Goal: Task Accomplishment & Management: Manage account settings

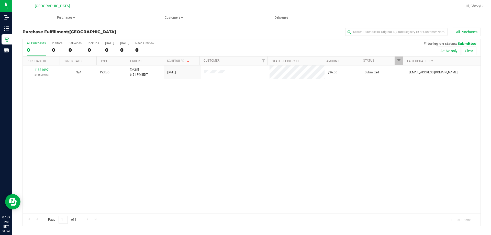
click at [208, 150] on div "11831697 (316690487) N/A Pickup [DATE] 6:51 PM EDT 8/22/2025 $36.00 Submitted […" at bounding box center [251, 139] width 457 height 148
click at [197, 136] on div "11831697 (316690487) N/A Pickup [DATE] 6:51 PM EDT 8/22/2025 $36.00 Submitted […" at bounding box center [251, 139] width 457 height 148
click at [161, 111] on div "11831697 (316690487) N/A Pickup [DATE] 6:51 PM EDT 8/22/2025 $36.00 Submitted […" at bounding box center [251, 139] width 457 height 148
click at [235, 157] on div "11831697 (316690487) N/A Pickup [DATE] 6:51 PM EDT 8/22/2025 $36.00 Submitted […" at bounding box center [251, 139] width 457 height 148
click at [221, 144] on div "11831697 (316690487) N/A Pickup [DATE] 6:51 PM EDT 8/22/2025 $36.00 Submitted […" at bounding box center [251, 139] width 457 height 148
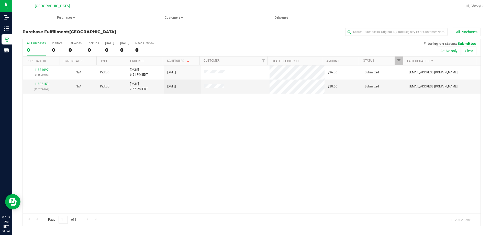
click at [202, 164] on div "11831697 (316690487) N/A Pickup [DATE] 6:51 PM EDT 8/22/2025 $36.00 Submitted […" at bounding box center [251, 139] width 457 height 148
click at [233, 134] on div "11831697 (316690487) N/A Pickup [DATE] 6:51 PM EDT 8/22/2025 $36.00 Submitted […" at bounding box center [251, 139] width 457 height 148
click at [244, 117] on div "11831697 (316690487) N/A Pickup [DATE] 6:51 PM EDT 8/22/2025 $36.00 Submitted […" at bounding box center [251, 139] width 457 height 148
click at [209, 142] on div "11832208 (316707643) N/A Pickup [DATE] 8:06 PM EDT 8/23/2025 $28.50 Submitted […" at bounding box center [251, 139] width 457 height 148
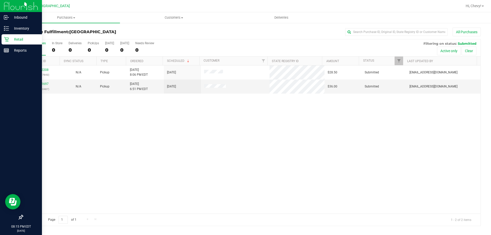
click at [4, 40] on icon at bounding box center [6, 39] width 5 height 5
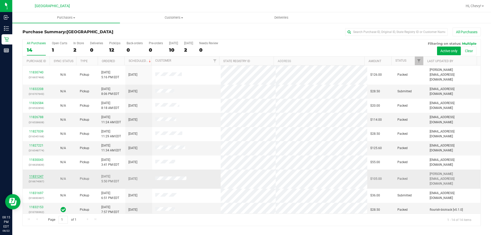
click at [42, 175] on link "11831247" at bounding box center [36, 177] width 14 height 4
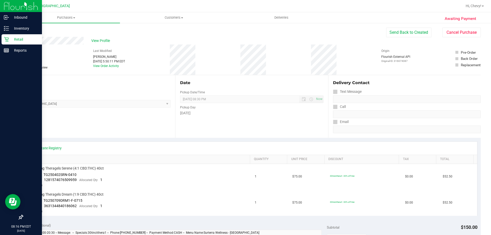
click at [8, 39] on icon at bounding box center [6, 39] width 5 height 5
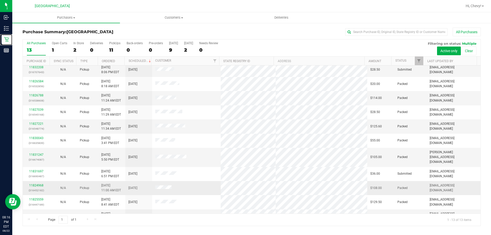
scroll to position [10, 0]
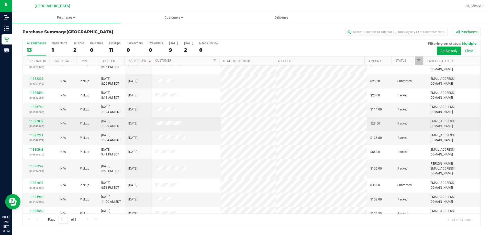
click at [42, 119] on link "11827039" at bounding box center [36, 121] width 14 height 4
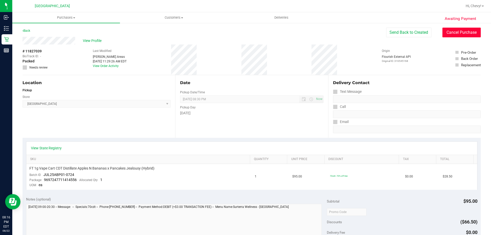
click at [447, 35] on button "Cancel Purchase" at bounding box center [461, 33] width 38 height 10
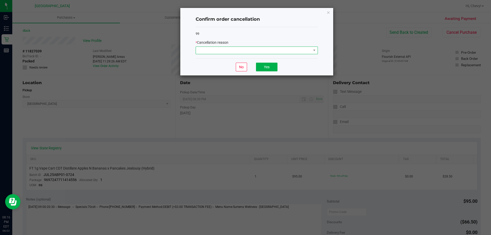
click at [239, 49] on span at bounding box center [253, 50] width 115 height 7
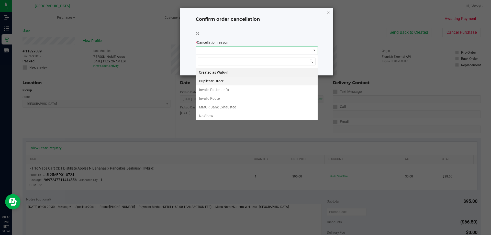
scroll to position [8, 122]
click at [216, 113] on li "No Show" at bounding box center [257, 115] width 122 height 9
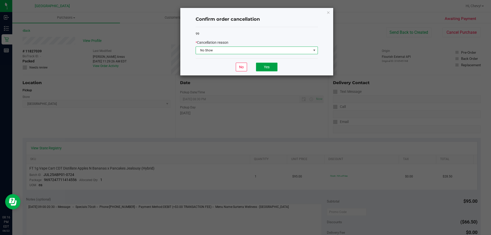
click at [268, 69] on button "Yes" at bounding box center [266, 67] width 21 height 9
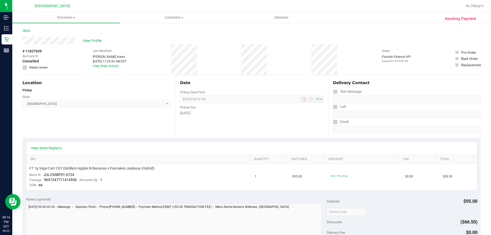
click at [29, 28] on div "Back" at bounding box center [26, 31] width 8 height 6
click at [29, 32] on link "Back" at bounding box center [26, 31] width 8 height 4
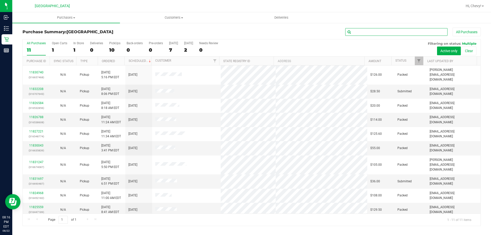
click at [369, 32] on input "text" at bounding box center [396, 32] width 102 height 8
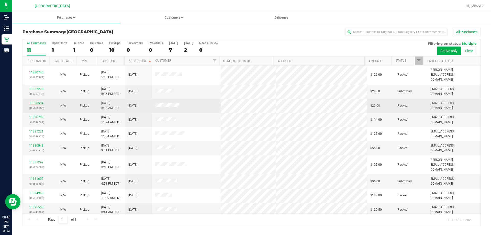
click at [35, 101] on link "11826584" at bounding box center [36, 103] width 14 height 4
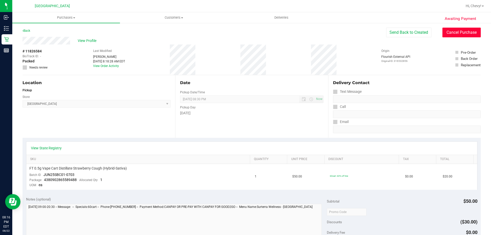
click at [452, 35] on button "Cancel Purchase" at bounding box center [461, 33] width 38 height 10
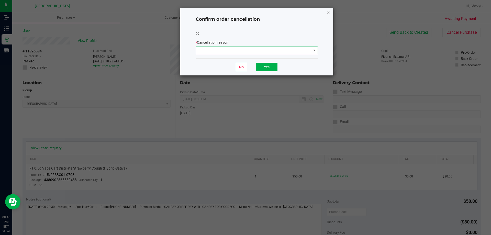
click at [261, 48] on span at bounding box center [253, 50] width 115 height 7
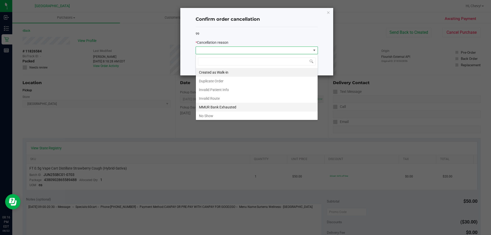
scroll to position [8, 122]
click at [213, 115] on li "No Show" at bounding box center [257, 115] width 122 height 9
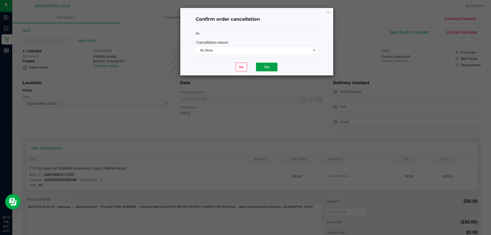
drag, startPoint x: 267, startPoint y: 68, endPoint x: 38, endPoint y: 34, distance: 231.2
click at [267, 67] on button "Yes" at bounding box center [266, 67] width 21 height 9
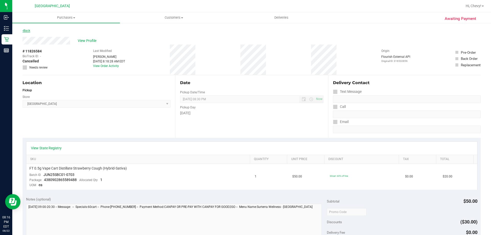
click at [25, 32] on link "Back" at bounding box center [26, 31] width 8 height 4
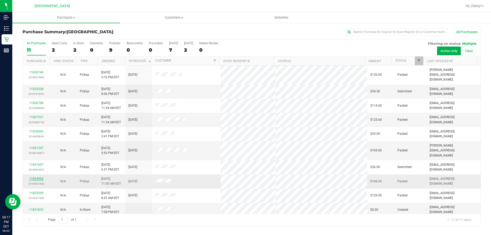
click at [40, 177] on link "11824968" at bounding box center [36, 179] width 14 height 4
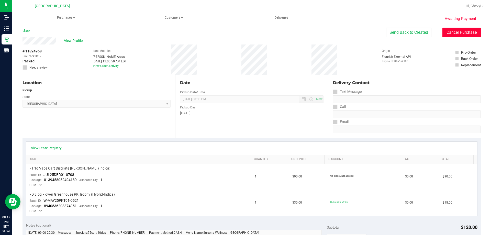
click at [453, 30] on button "Cancel Purchase" at bounding box center [461, 33] width 38 height 10
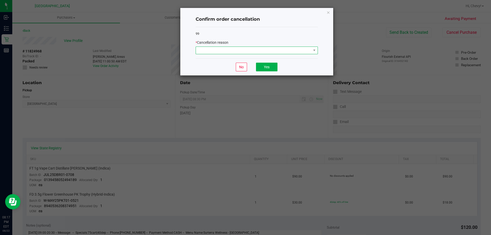
click at [209, 53] on span at bounding box center [253, 50] width 115 height 7
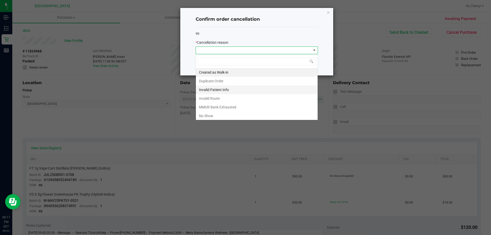
scroll to position [8, 122]
click at [204, 116] on li "No Show" at bounding box center [257, 115] width 122 height 9
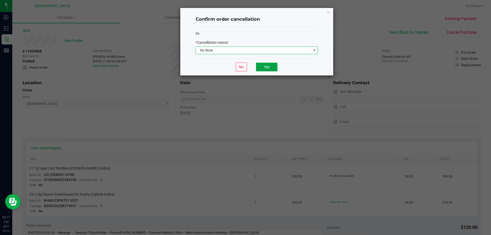
click at [266, 66] on button "Yes" at bounding box center [266, 67] width 21 height 9
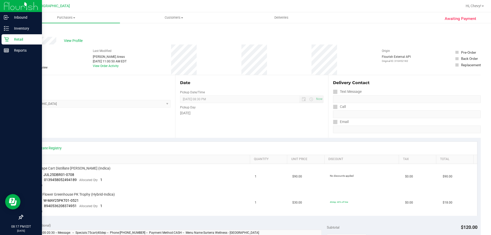
click at [2, 40] on div "Retail" at bounding box center [22, 39] width 40 height 10
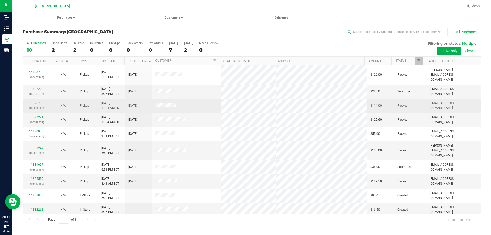
click at [36, 101] on link "11826788" at bounding box center [36, 103] width 14 height 4
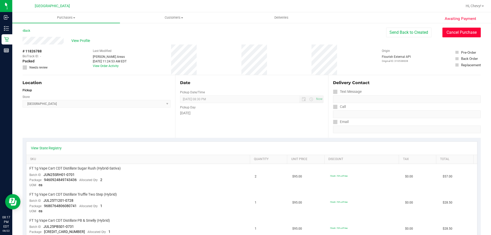
click at [462, 30] on button "Cancel Purchase" at bounding box center [461, 33] width 38 height 10
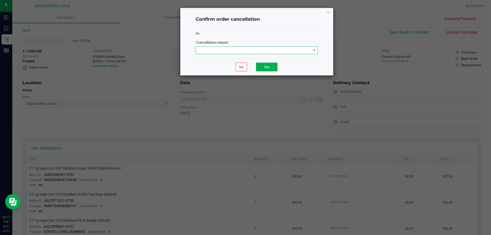
click at [241, 47] on span at bounding box center [253, 50] width 115 height 7
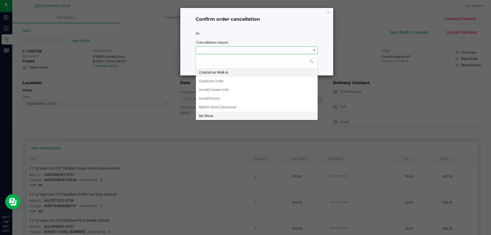
scroll to position [8, 122]
click at [208, 117] on li "No Show" at bounding box center [257, 115] width 122 height 9
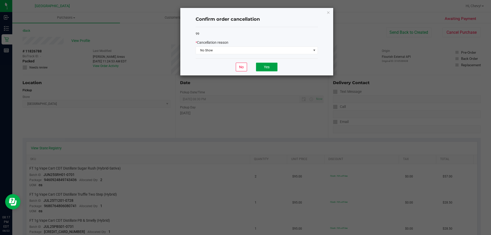
click at [275, 67] on button "Yes" at bounding box center [266, 67] width 21 height 9
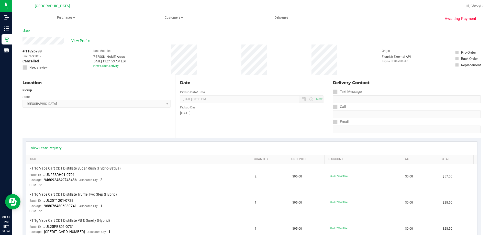
click at [30, 29] on link "Back" at bounding box center [26, 31] width 8 height 4
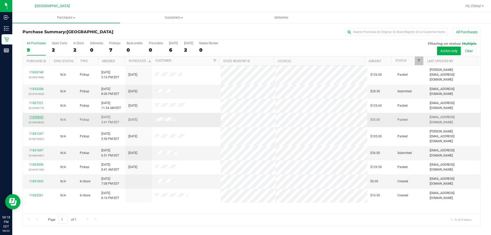
click at [34, 115] on link "11830043" at bounding box center [36, 117] width 14 height 4
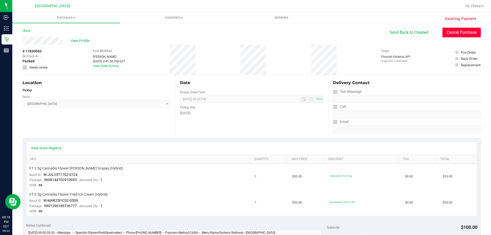
click at [452, 32] on button "Cancel Purchase" at bounding box center [461, 33] width 38 height 10
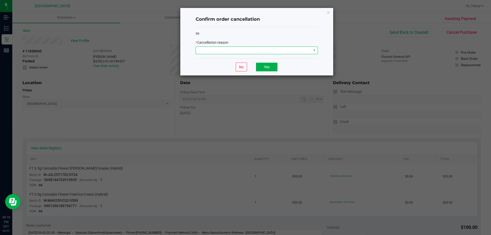
click at [236, 53] on span at bounding box center [253, 50] width 115 height 7
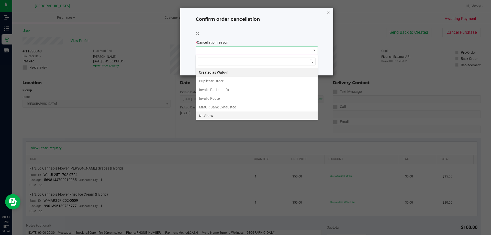
scroll to position [8, 122]
click at [212, 117] on li "No Show" at bounding box center [257, 115] width 122 height 9
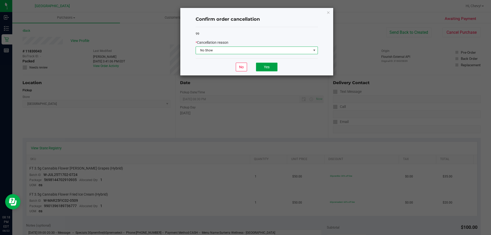
click at [266, 65] on button "Yes" at bounding box center [266, 67] width 21 height 9
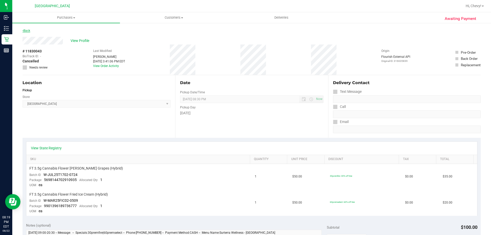
click at [28, 31] on link "Back" at bounding box center [26, 31] width 8 height 4
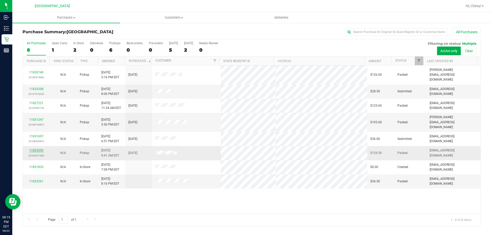
click at [37, 148] on link "11825559" at bounding box center [36, 150] width 14 height 4
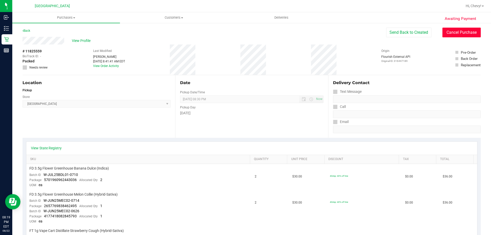
click at [448, 29] on button "Cancel Purchase" at bounding box center [461, 33] width 38 height 10
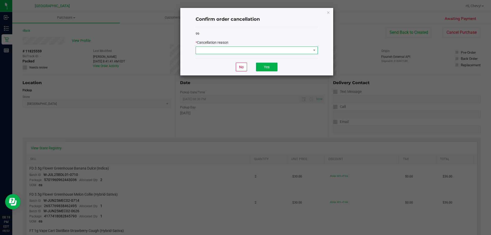
click at [220, 51] on span at bounding box center [253, 50] width 115 height 7
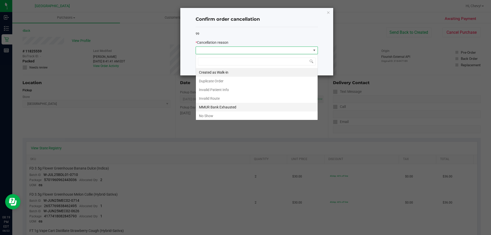
scroll to position [8, 122]
click at [208, 113] on li "No Show" at bounding box center [257, 115] width 122 height 9
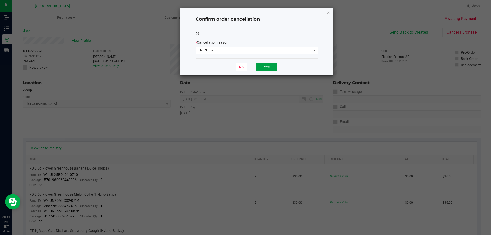
click at [264, 64] on button "Yes" at bounding box center [266, 67] width 21 height 9
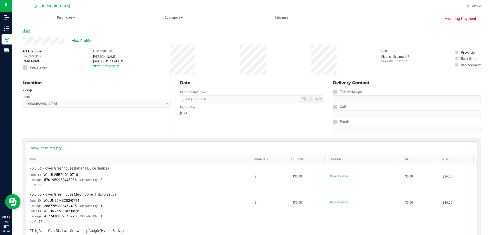
click at [29, 30] on link "Back" at bounding box center [26, 31] width 8 height 4
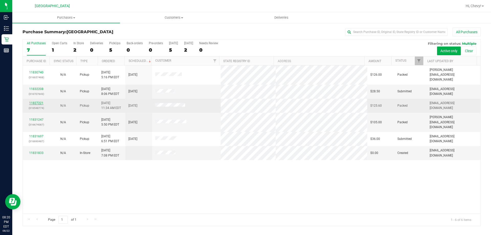
click at [32, 101] on link "11827221" at bounding box center [36, 103] width 14 height 4
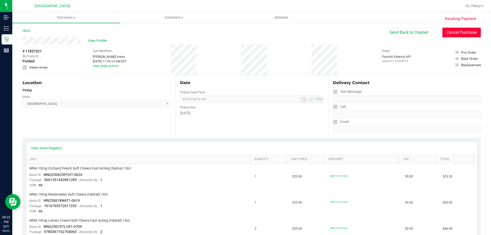
click at [456, 32] on button "Cancel Purchase" at bounding box center [461, 33] width 38 height 10
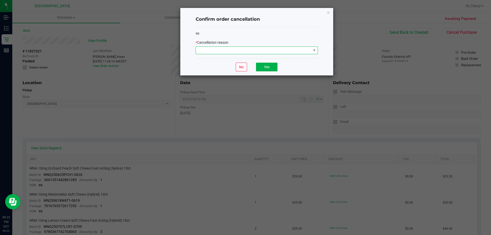
drag, startPoint x: 247, startPoint y: 54, endPoint x: 247, endPoint y: 51, distance: 3.6
click at [247, 49] on span at bounding box center [257, 51] width 122 height 8
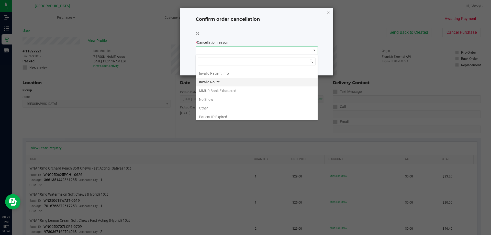
scroll to position [26, 0]
click at [226, 90] on li "No Show" at bounding box center [257, 90] width 122 height 9
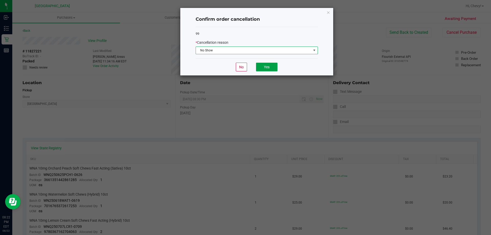
click at [275, 68] on button "Yes" at bounding box center [266, 67] width 21 height 9
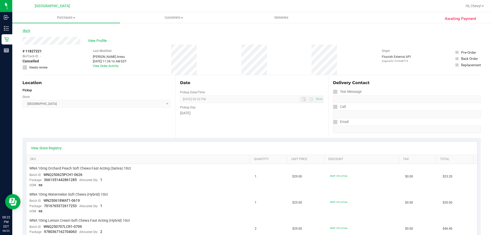
click at [26, 29] on link "Back" at bounding box center [26, 31] width 8 height 4
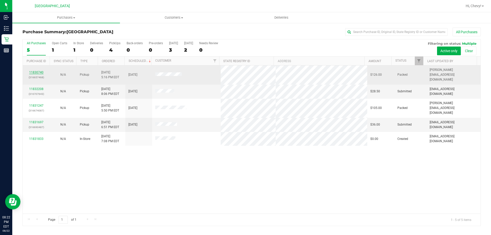
click at [41, 71] on link "11830740" at bounding box center [36, 73] width 14 height 4
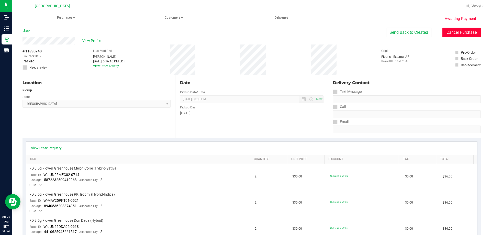
click at [467, 33] on button "Cancel Purchase" at bounding box center [461, 33] width 38 height 10
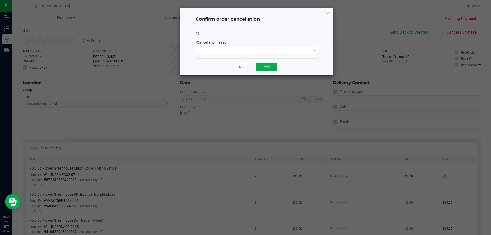
click at [263, 51] on span at bounding box center [253, 50] width 115 height 7
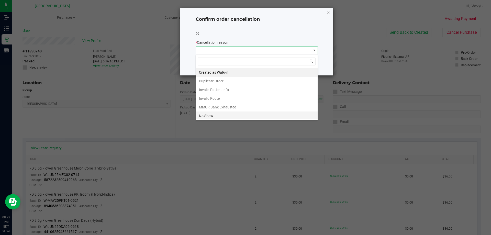
scroll to position [8, 122]
click at [231, 116] on li "No Show" at bounding box center [257, 115] width 122 height 9
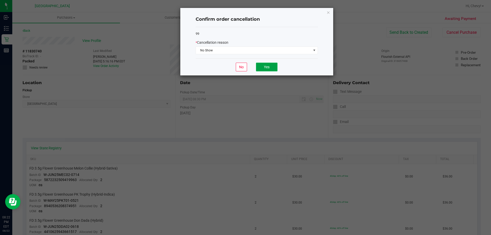
drag, startPoint x: 268, startPoint y: 66, endPoint x: 268, endPoint y: 64, distance: 2.6
click at [268, 64] on button "Yes" at bounding box center [266, 67] width 21 height 9
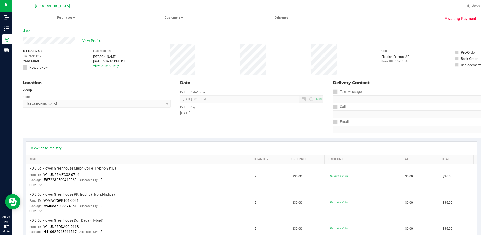
click at [26, 31] on link "Back" at bounding box center [26, 31] width 8 height 4
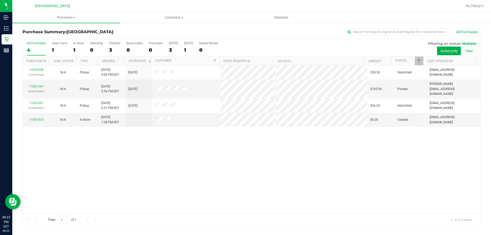
click at [174, 158] on div "11832208 (316707643) N/A Pickup [DATE] 8:06 PM EDT 8/23/2025 $28.50 Submitted […" at bounding box center [251, 139] width 457 height 148
click at [35, 117] on div "11831833" at bounding box center [36, 119] width 21 height 5
click at [37, 117] on div "11831833" at bounding box center [36, 119] width 21 height 5
click at [38, 118] on link "11831833" at bounding box center [36, 120] width 14 height 4
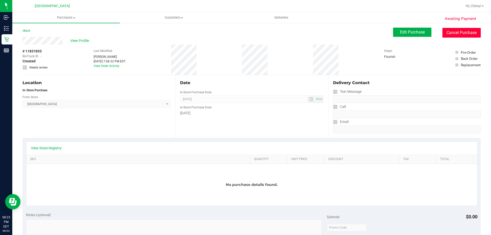
click at [468, 33] on button "Cancel Purchase" at bounding box center [461, 33] width 38 height 10
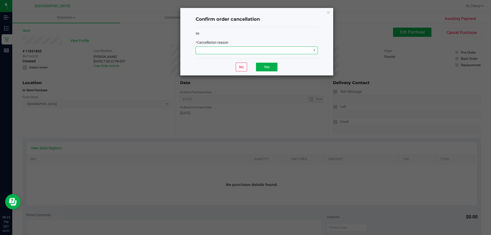
click at [252, 51] on span at bounding box center [253, 50] width 115 height 7
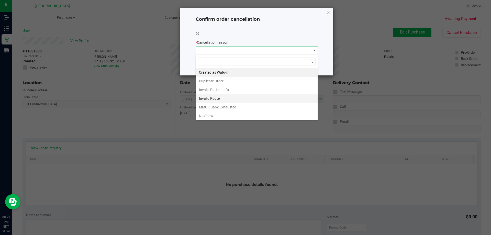
scroll to position [8, 122]
click at [214, 114] on li "No Show" at bounding box center [257, 115] width 122 height 9
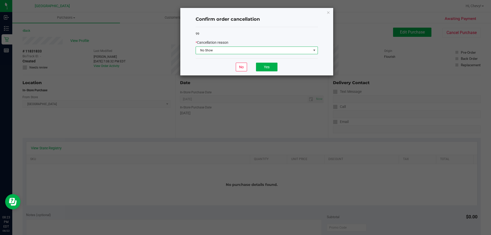
click at [266, 62] on div "No Yes" at bounding box center [257, 66] width 122 height 17
click at [263, 67] on button "Yes" at bounding box center [266, 67] width 21 height 9
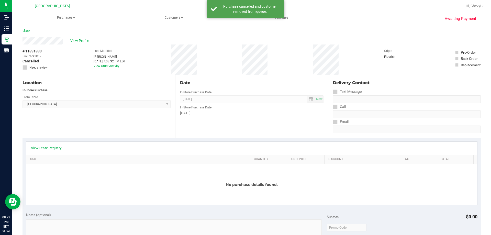
click at [29, 28] on div "Back" at bounding box center [26, 31] width 8 height 6
click at [28, 30] on link "Back" at bounding box center [26, 31] width 8 height 4
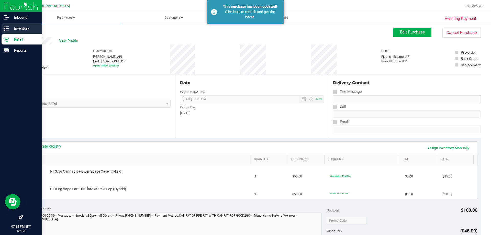
click at [7, 29] on icon at bounding box center [6, 28] width 5 height 5
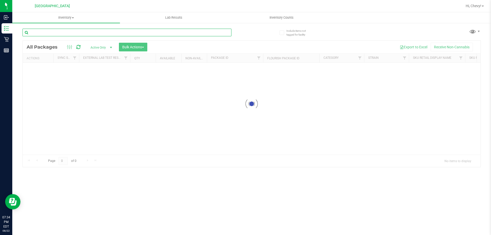
click at [89, 32] on input "text" at bounding box center [126, 33] width 209 height 8
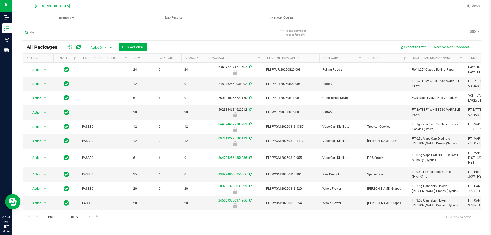
type input "dsc"
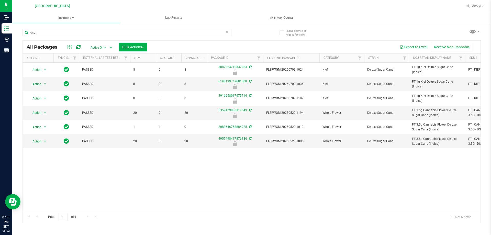
click at [254, 168] on div "Action Action Edit attributes Global inventory Locate package Package audit log…" at bounding box center [251, 137] width 457 height 148
click at [135, 33] on input "dsc" at bounding box center [126, 33] width 209 height 8
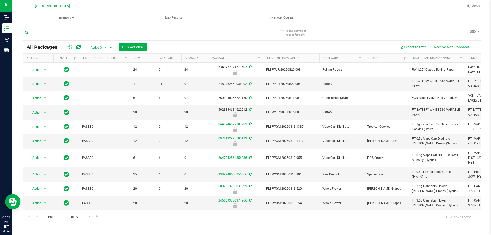
click at [132, 32] on input "text" at bounding box center [126, 33] width 209 height 8
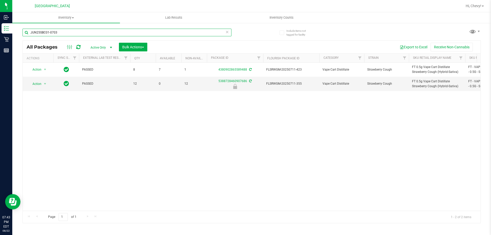
click at [181, 29] on input "JUN25SBC01-0703" at bounding box center [126, 33] width 209 height 8
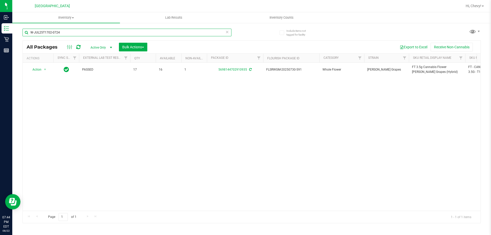
type input "W-JUL25T1702-0724"
click at [277, 155] on div "Action Action Create package Edit attributes Global inventory Locate package Lo…" at bounding box center [251, 137] width 457 height 148
click at [200, 32] on input "W-JUL25T1702-0724" at bounding box center [126, 33] width 209 height 8
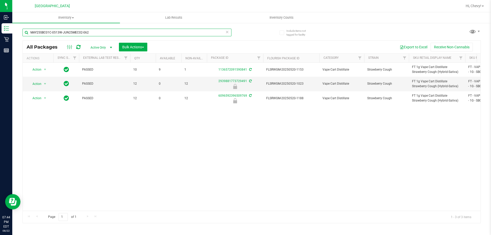
type input "MAY25SBC01C-0513W-JUN25MEC02-0626"
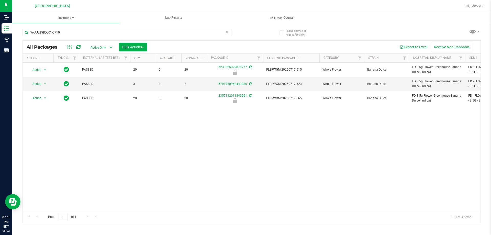
click at [228, 143] on div "Action Action Edit attributes Global inventory Locate package Package audit log…" at bounding box center [251, 137] width 457 height 148
click at [377, 160] on div "Action Action Edit attributes Global inventory Locate package Package audit log…" at bounding box center [251, 137] width 457 height 148
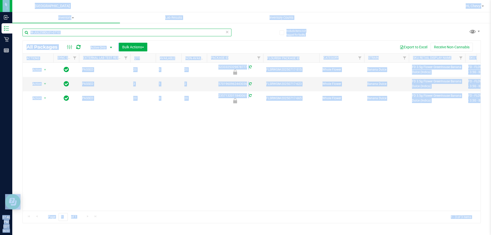
click at [138, 31] on input "W-JUL25BDL01-0710" at bounding box center [126, 33] width 209 height 8
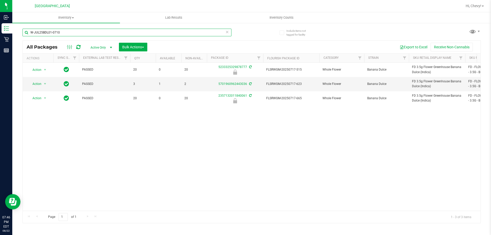
click at [138, 31] on input "W-JUL25BDL01-0710" at bounding box center [126, 33] width 209 height 8
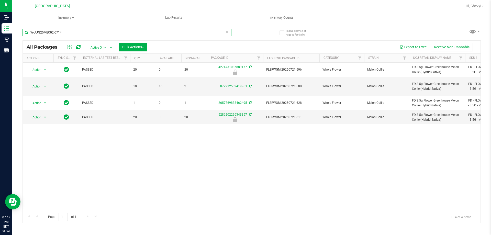
click at [110, 29] on input "W-JUN25MEC02-0714" at bounding box center [126, 33] width 209 height 8
type input "W-JUL25ARZ03-0723"
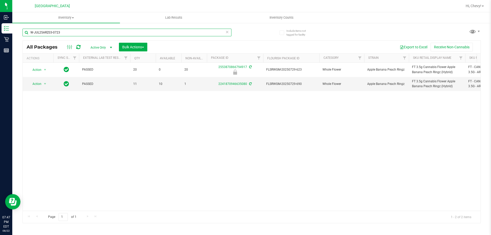
click at [146, 34] on input "W-JUL25ARZ03-0723" at bounding box center [126, 33] width 209 height 8
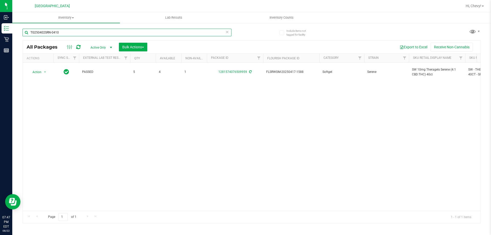
click at [146, 34] on input "TG250402SRN-0410" at bounding box center [126, 33] width 209 height 8
click at [146, 33] on input "JUL25T1201-0728" at bounding box center [126, 33] width 209 height 8
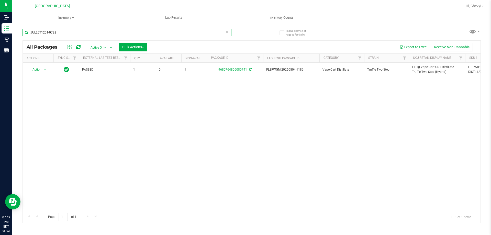
click at [146, 33] on input "JUL25T1201-0728" at bounding box center [126, 33] width 209 height 8
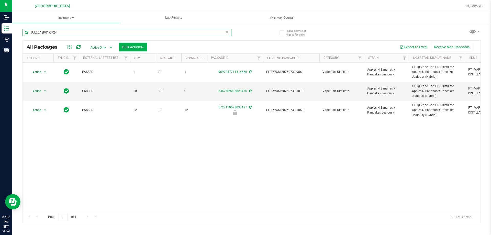
click at [153, 36] on input "JUL25ABP01-0724" at bounding box center [126, 33] width 209 height 8
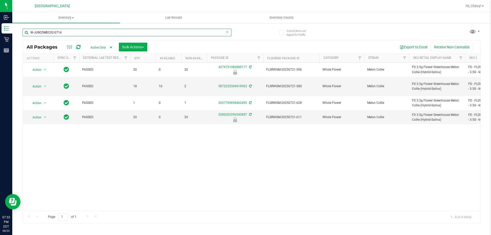
type input "W-JUN25MEC02-0714"
click at [319, 167] on div "Action Action Edit attributes Global inventory Locate package Package audit log…" at bounding box center [251, 137] width 457 height 148
click at [190, 148] on div "Action Action Edit attributes Global inventory Locate package Package audit log…" at bounding box center [251, 137] width 457 height 148
click at [235, 176] on div "Action Action Edit attributes Global inventory Locate package Package audit log…" at bounding box center [251, 137] width 457 height 148
